Goal: Transaction & Acquisition: Download file/media

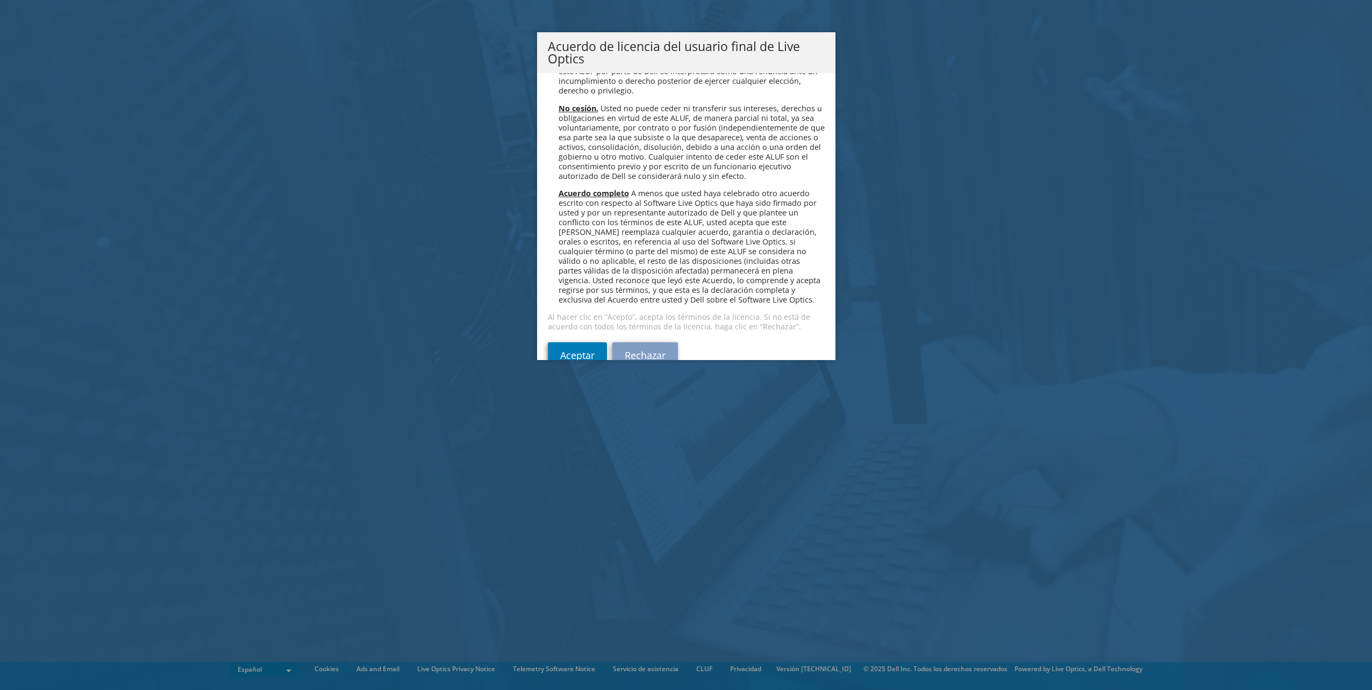
scroll to position [4559, 0]
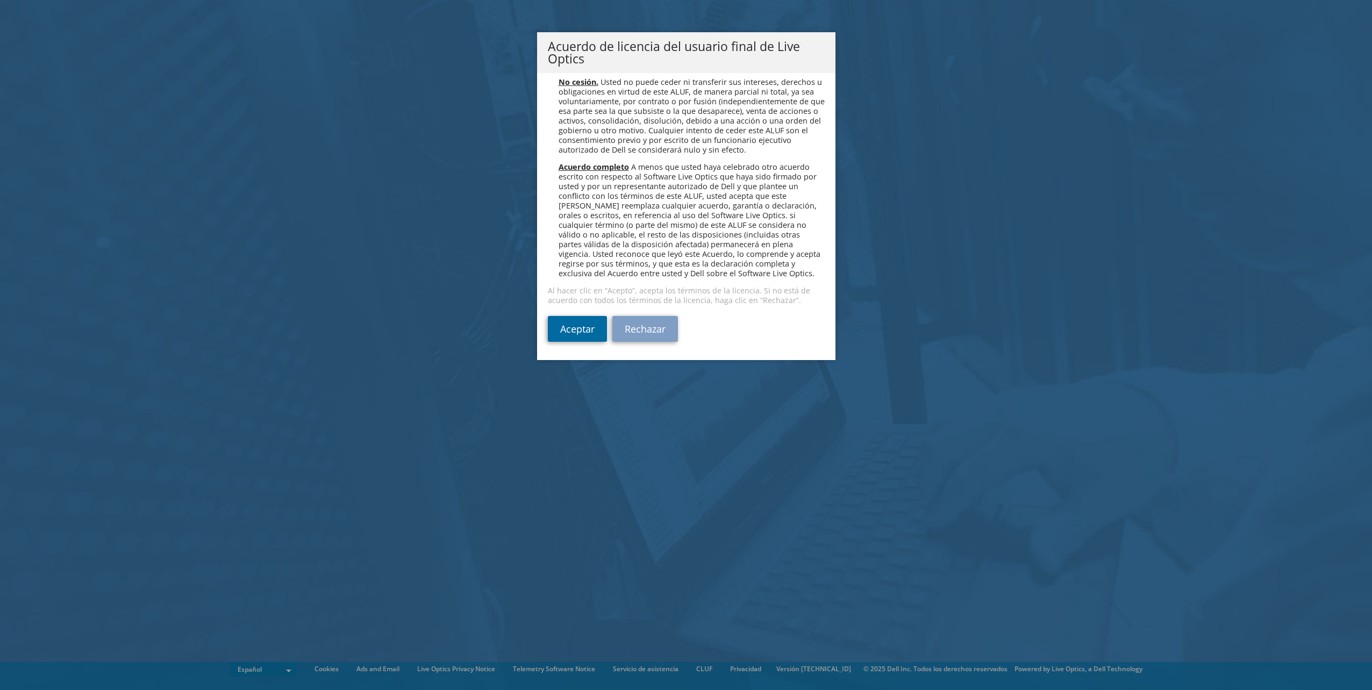
click at [574, 326] on link "Aceptar" at bounding box center [577, 329] width 59 height 26
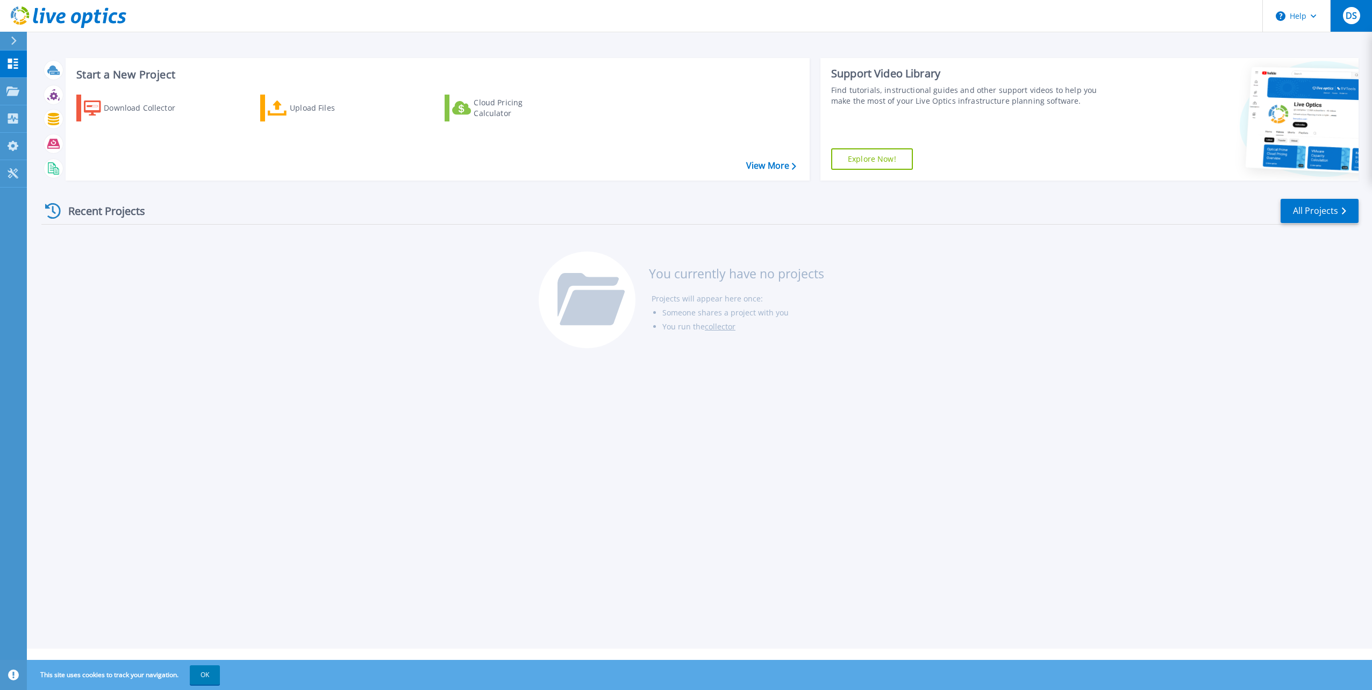
click at [1352, 16] on span "DS" at bounding box center [1351, 15] width 11 height 9
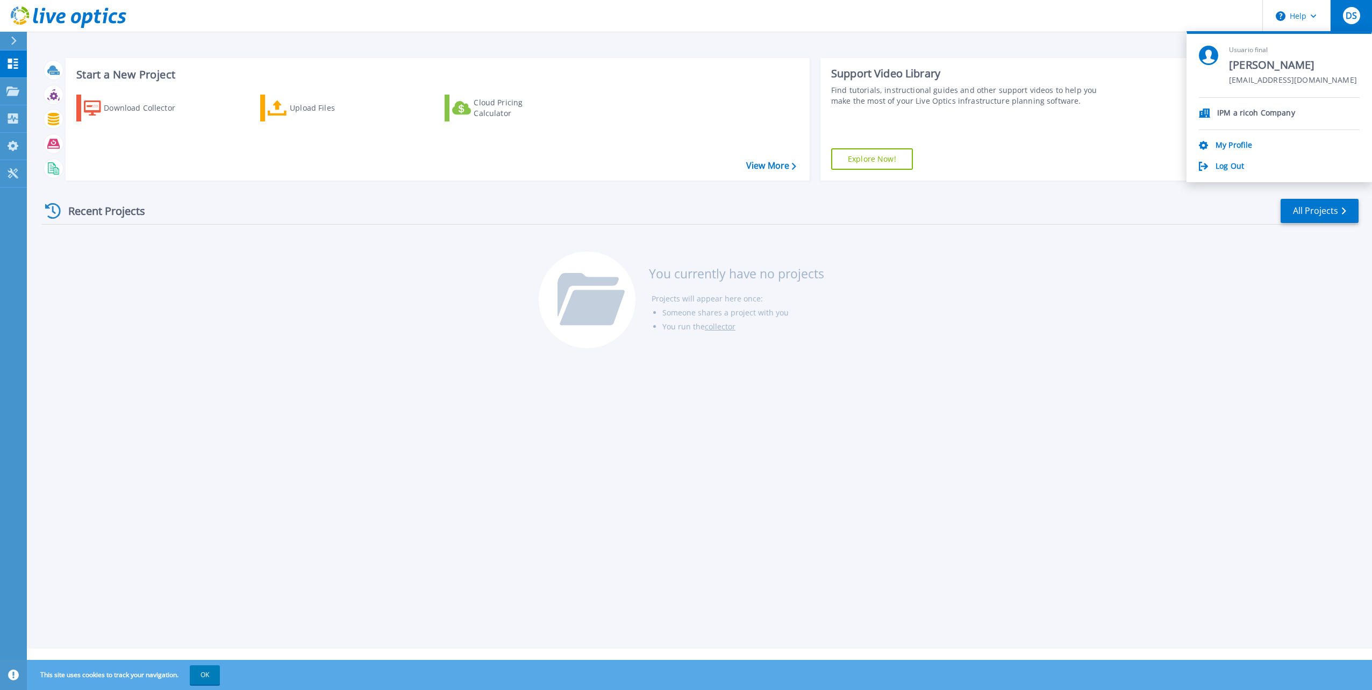
click at [1352, 16] on span "DS" at bounding box center [1351, 15] width 11 height 9
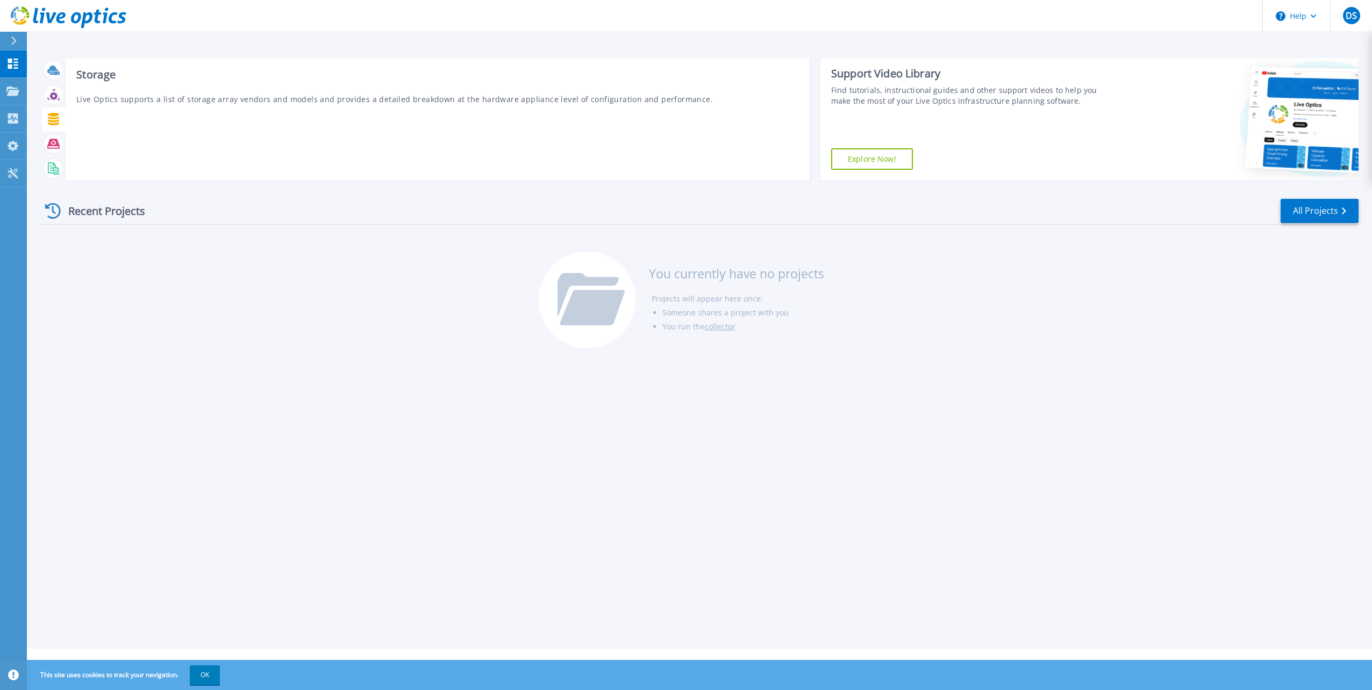
click at [56, 117] on icon at bounding box center [53, 119] width 12 height 12
click at [59, 120] on icon at bounding box center [53, 119] width 12 height 12
click at [46, 120] on div at bounding box center [53, 119] width 19 height 19
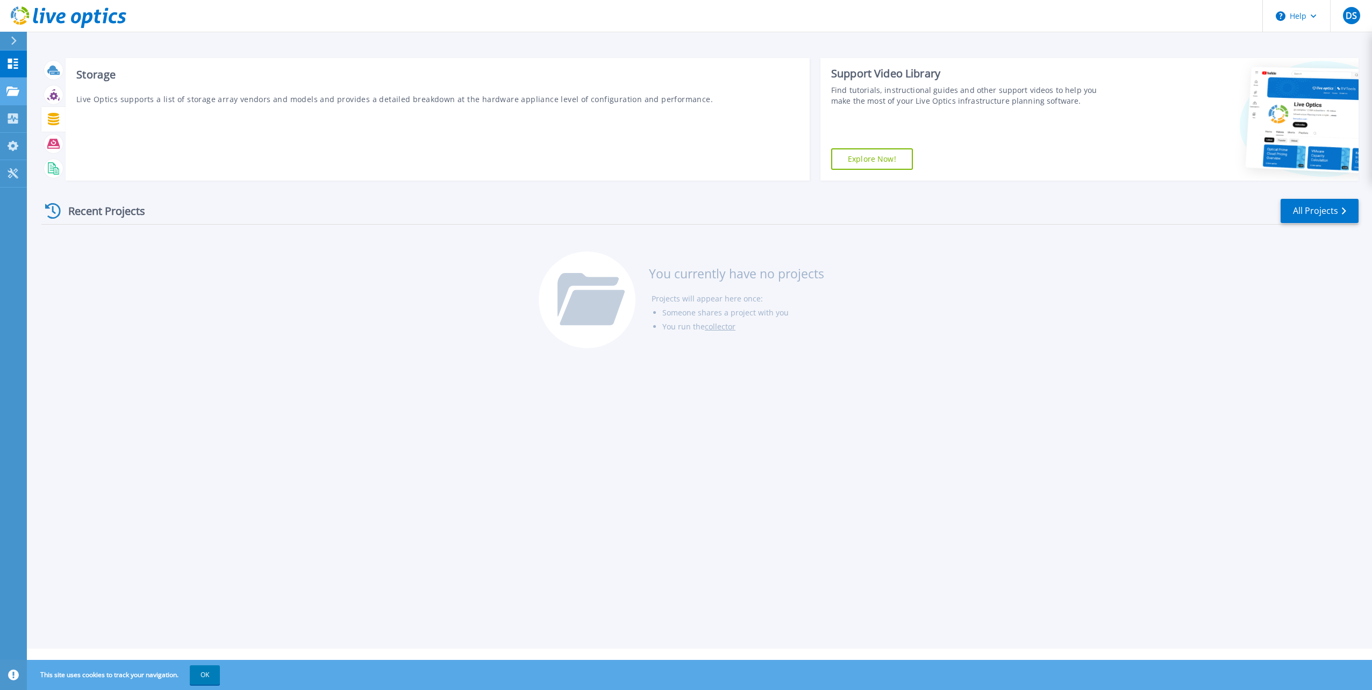
drag, startPoint x: 46, startPoint y: 120, endPoint x: 16, endPoint y: 89, distance: 43.3
click at [16, 89] on icon at bounding box center [12, 91] width 13 height 9
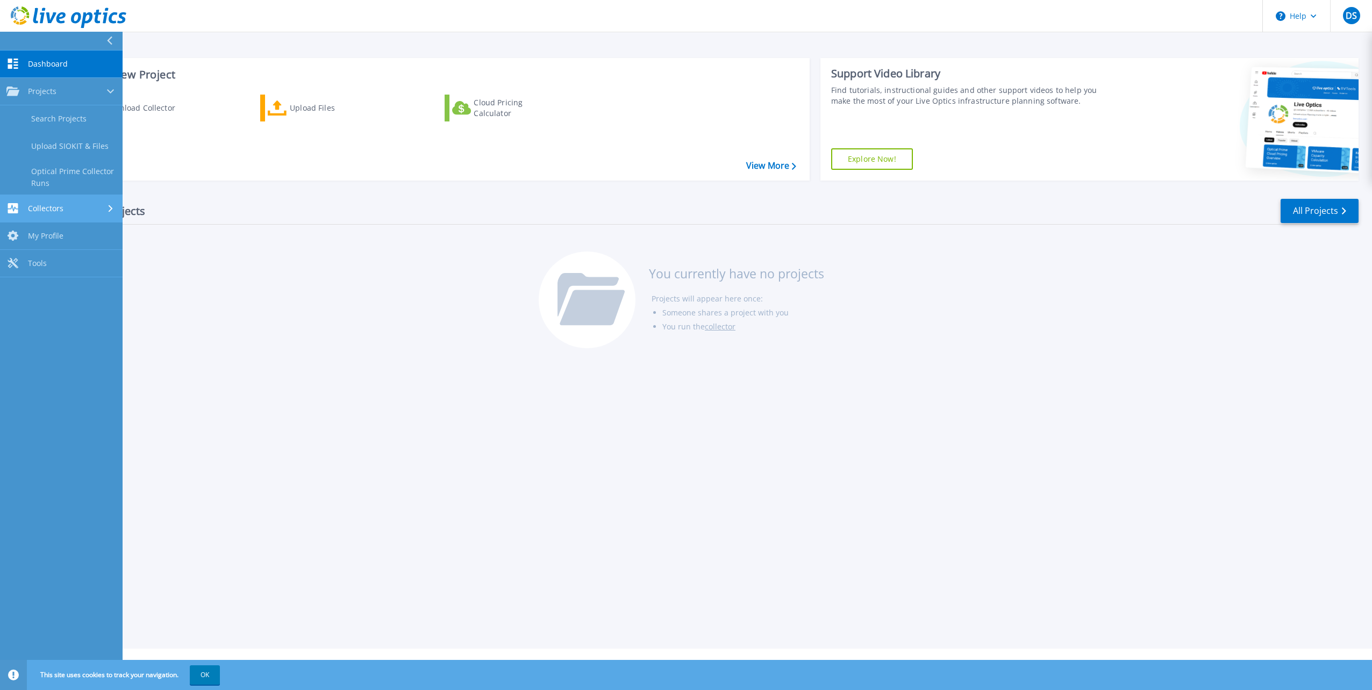
click at [99, 204] on div "Collectors" at bounding box center [61, 208] width 110 height 10
click at [70, 149] on link "Download Collector" at bounding box center [61, 146] width 123 height 27
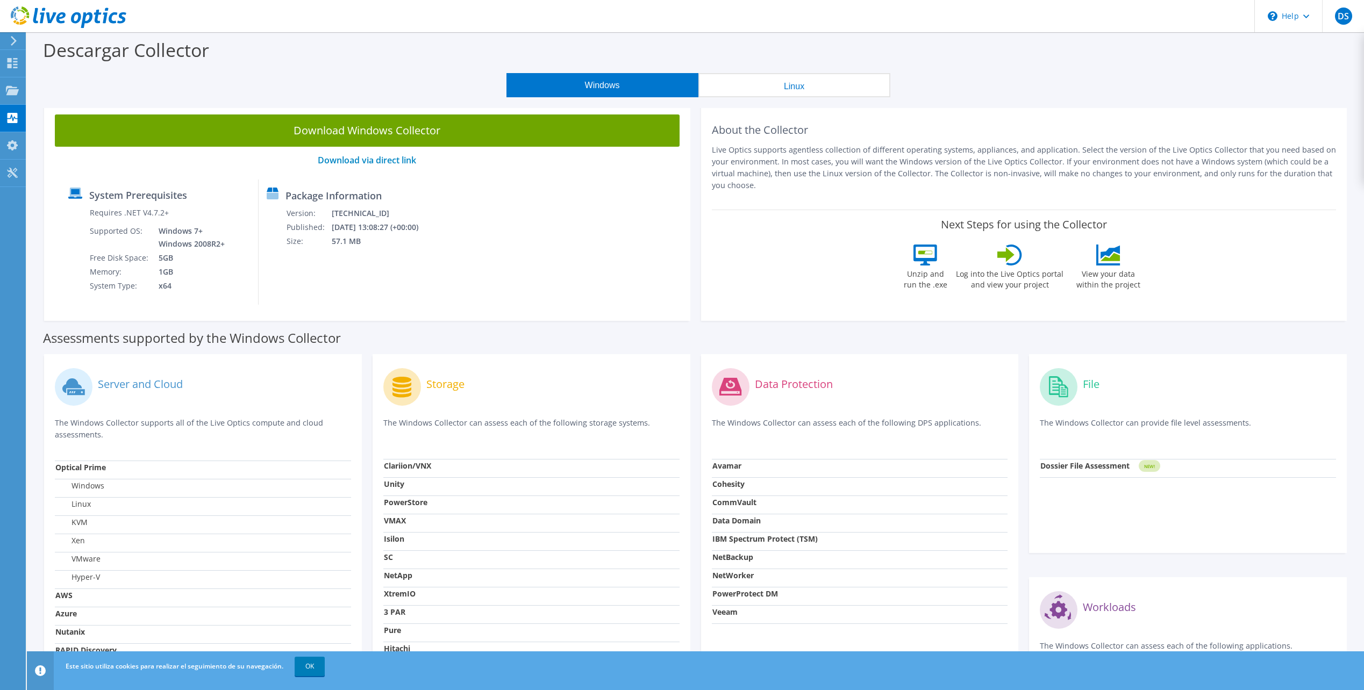
click at [402, 523] on strong "VMAX" at bounding box center [395, 521] width 22 height 10
